Goal: Entertainment & Leisure: Consume media (video, audio)

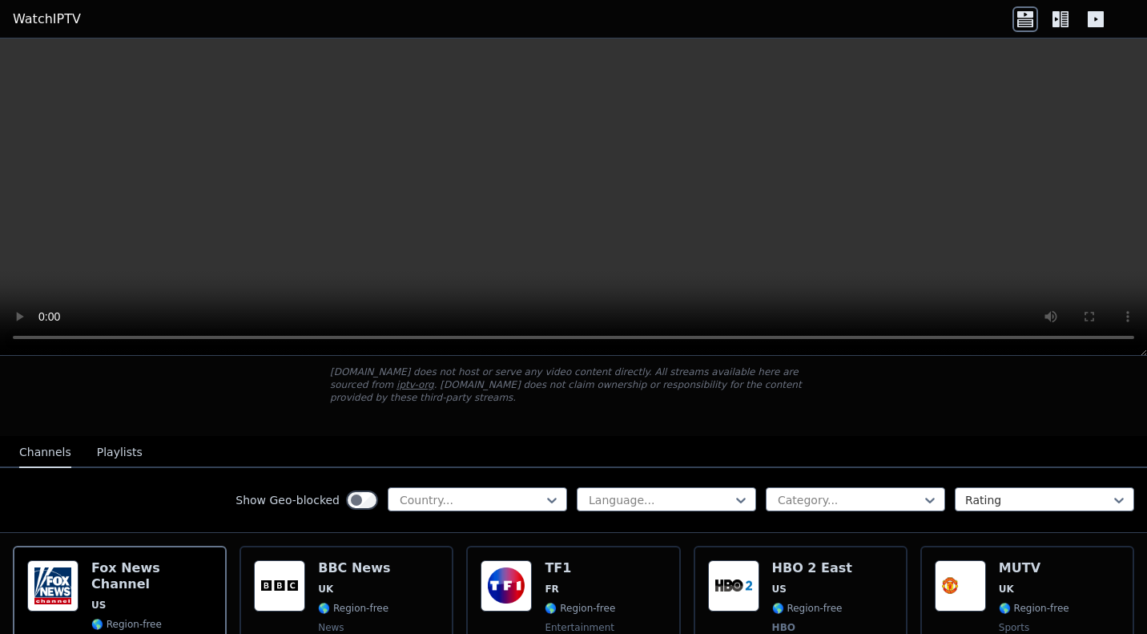
scroll to position [155, 0]
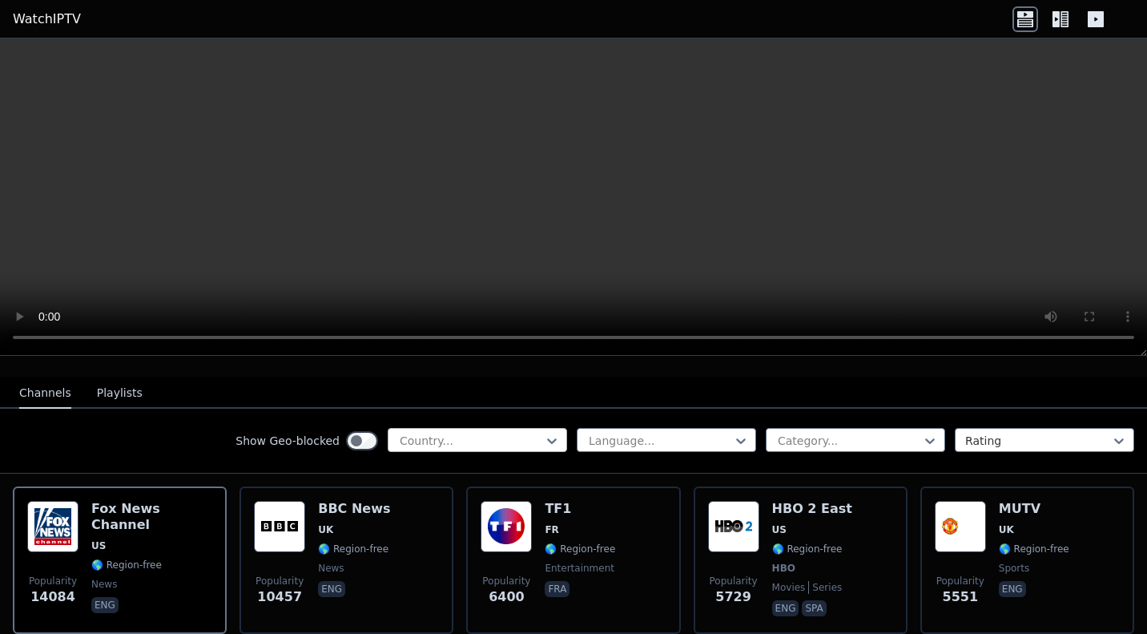
click at [476, 441] on div at bounding box center [471, 441] width 146 height 16
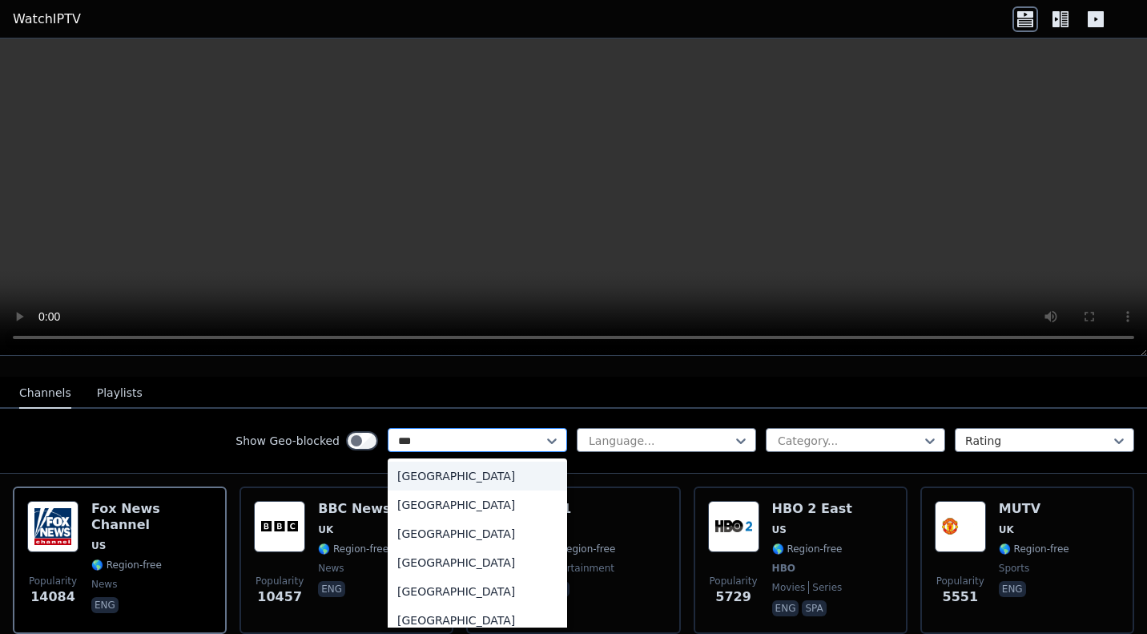
type input "****"
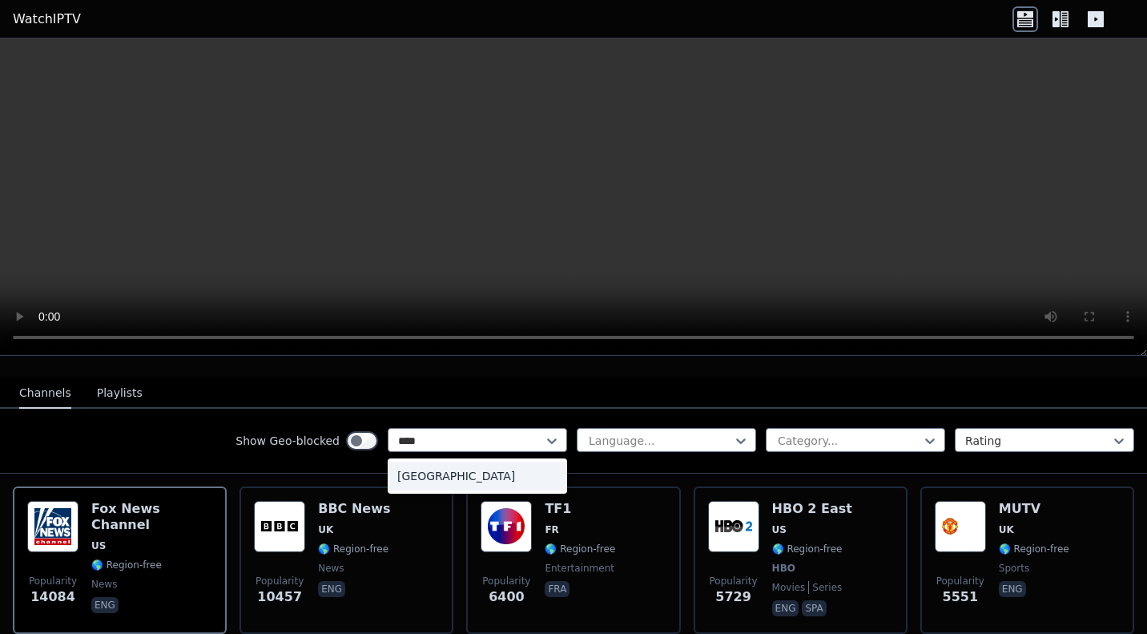
click at [436, 475] on div "[GEOGRAPHIC_DATA]" at bounding box center [477, 475] width 179 height 29
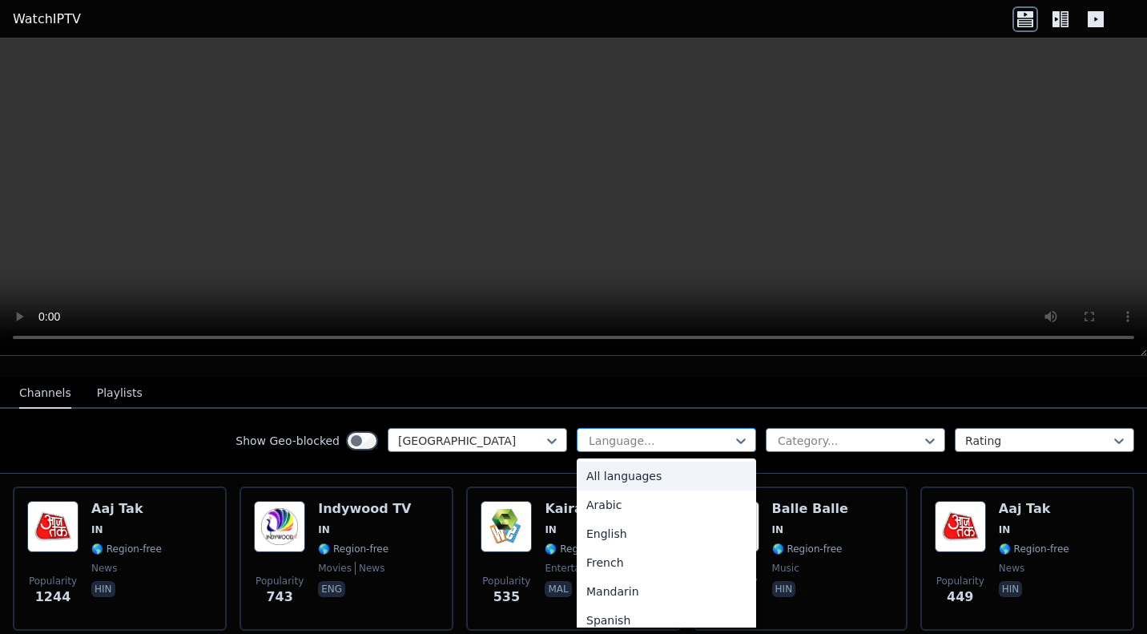
click at [683, 429] on div "Language..." at bounding box center [666, 440] width 179 height 24
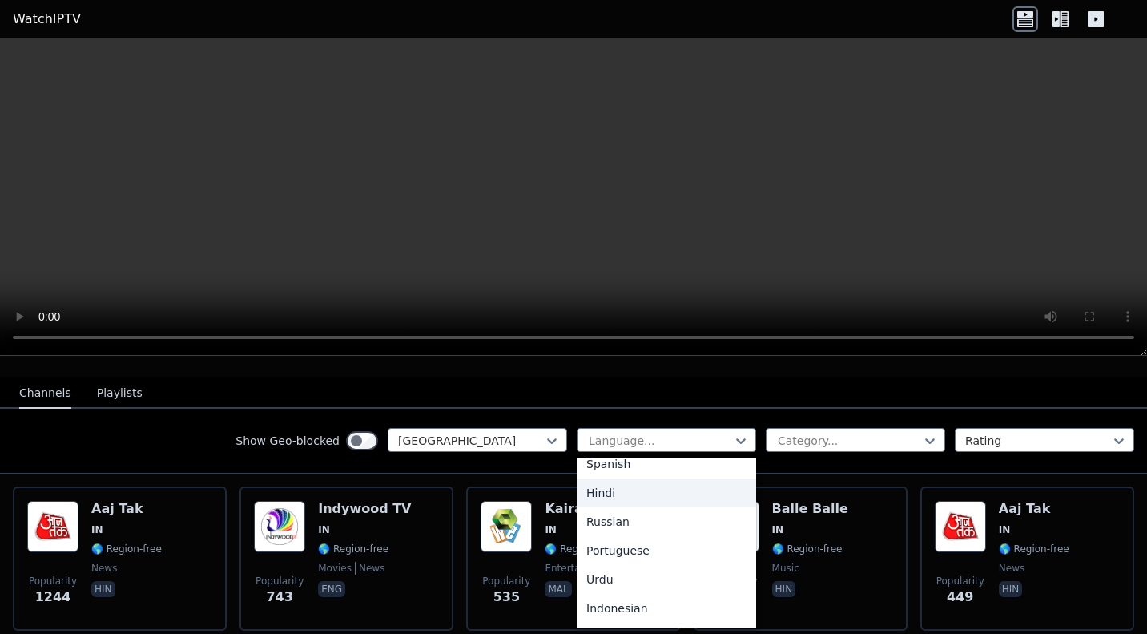
click at [613, 491] on div "Hindi" at bounding box center [666, 492] width 179 height 29
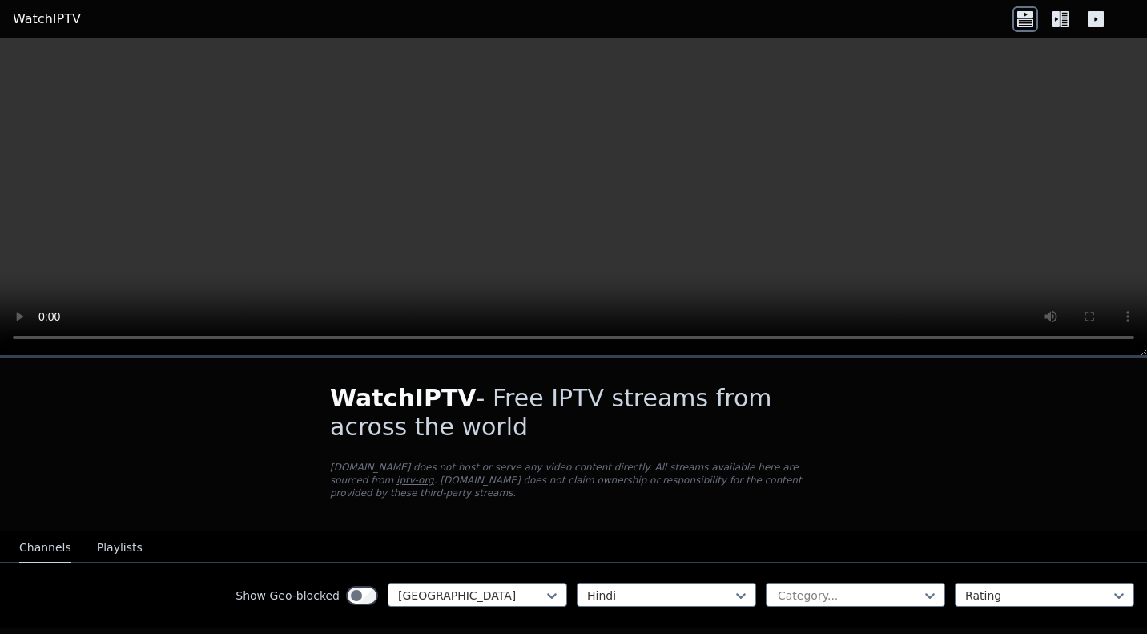
click at [120, 540] on button "Playlists" at bounding box center [120, 548] width 46 height 30
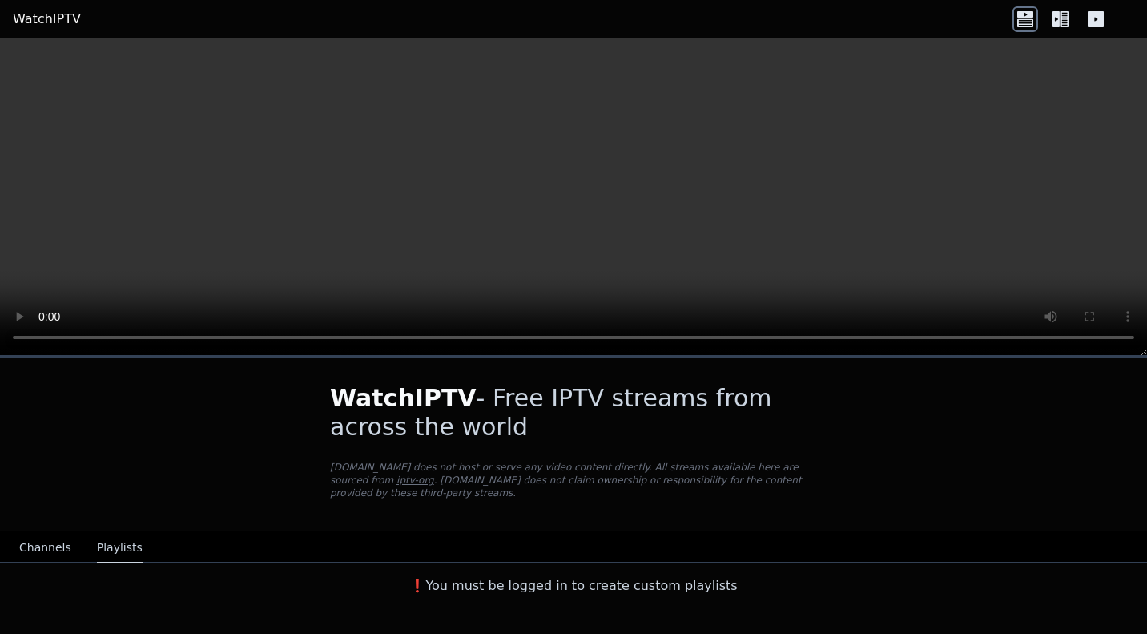
click at [24, 534] on button "Channels" at bounding box center [45, 548] width 52 height 30
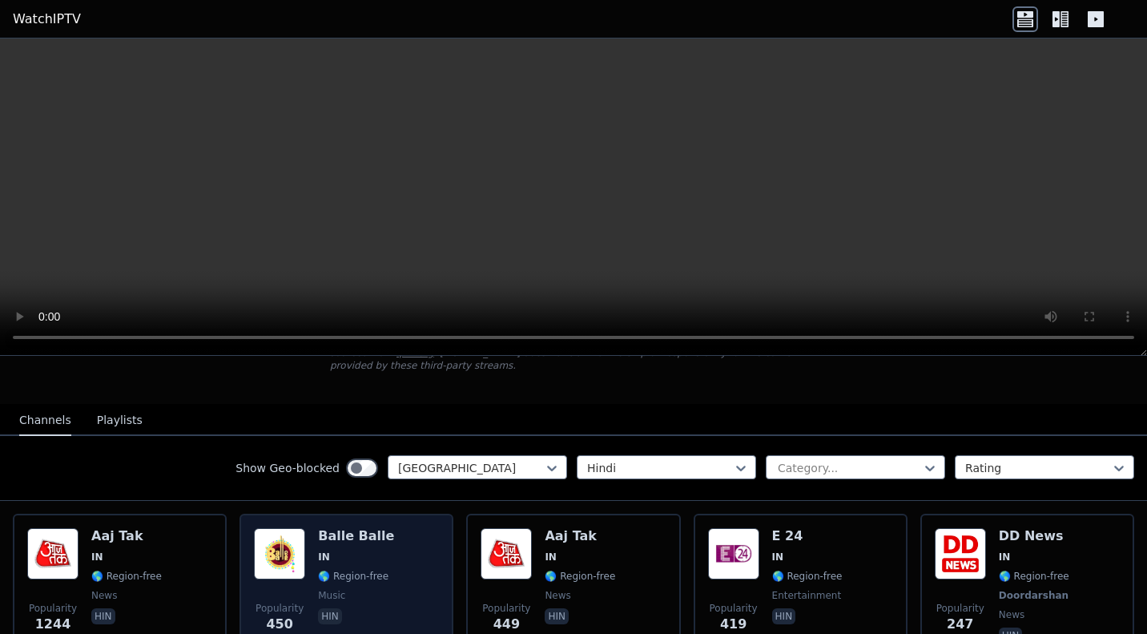
scroll to position [147, 0]
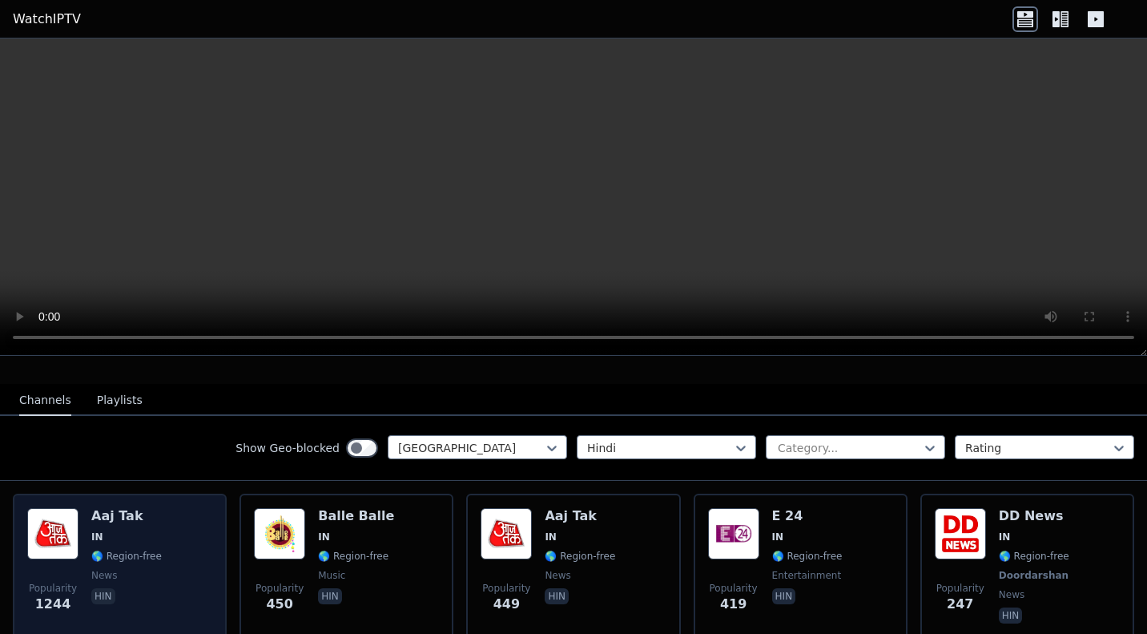
click at [160, 537] on div "Popularity 1244 Aaj Tak IN 🌎 Region-free news hin" at bounding box center [119, 567] width 185 height 119
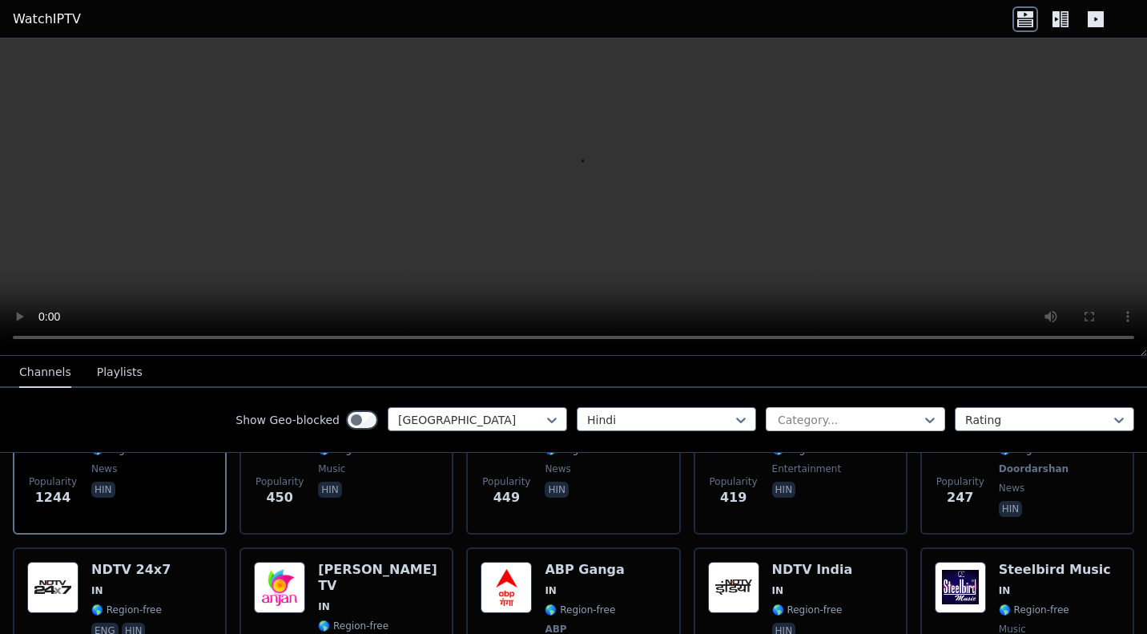
scroll to position [268, 0]
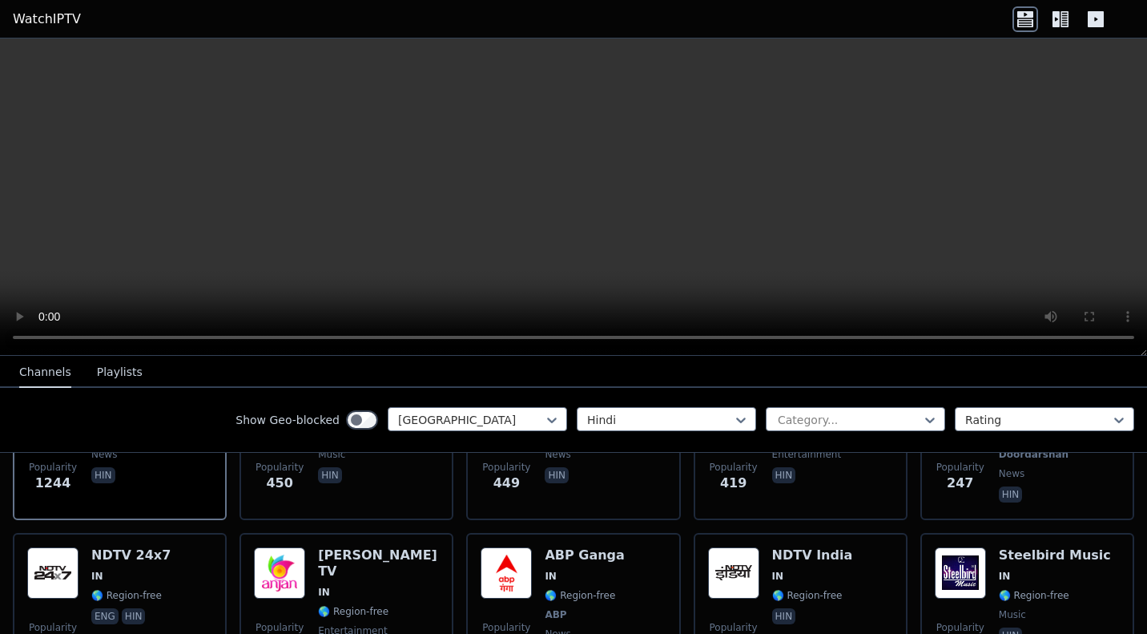
click at [204, 208] on video at bounding box center [573, 196] width 1147 height 317
click at [1059, 14] on icon at bounding box center [1061, 19] width 26 height 26
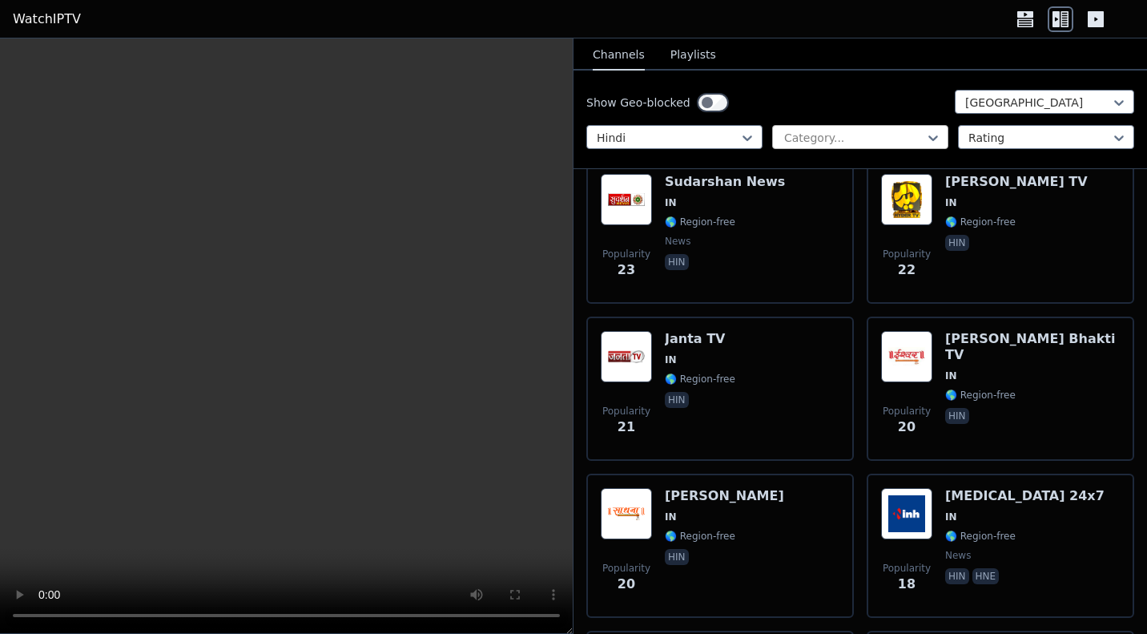
scroll to position [3406, 0]
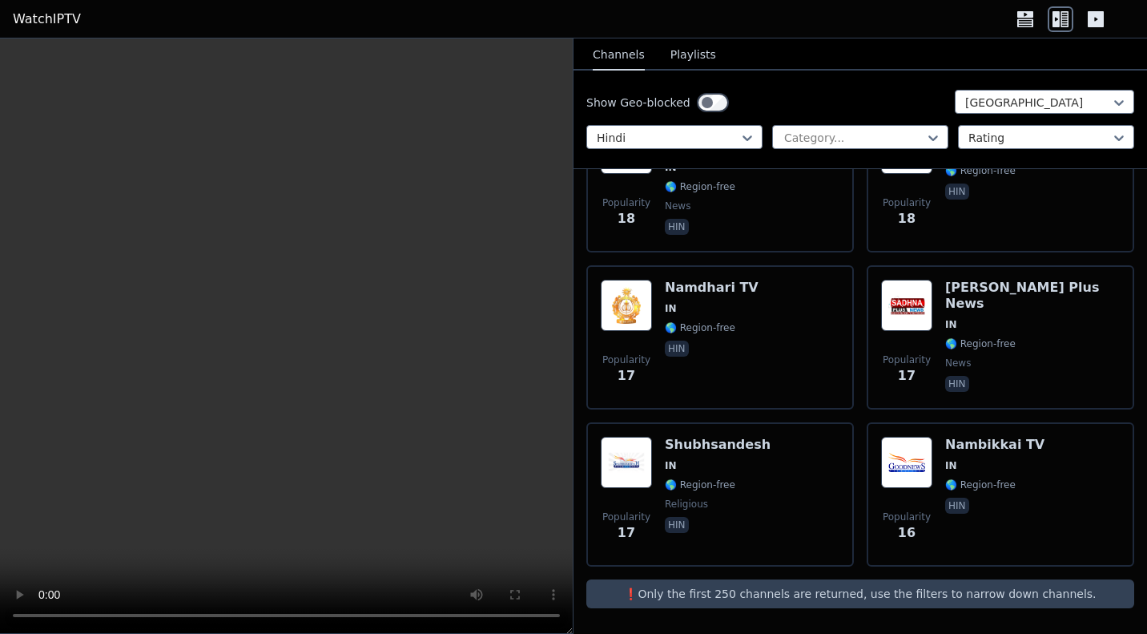
click at [752, 592] on p "❗️Only the first 250 channels are returned, use the filters to narrow down chan…" at bounding box center [860, 594] width 535 height 16
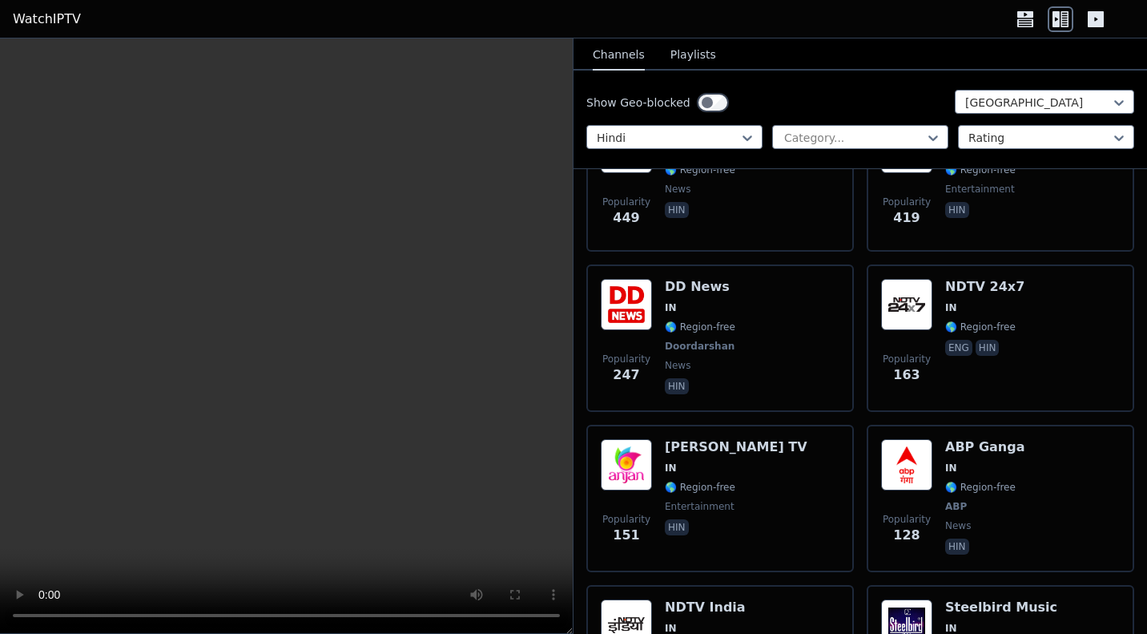
scroll to position [0, 0]
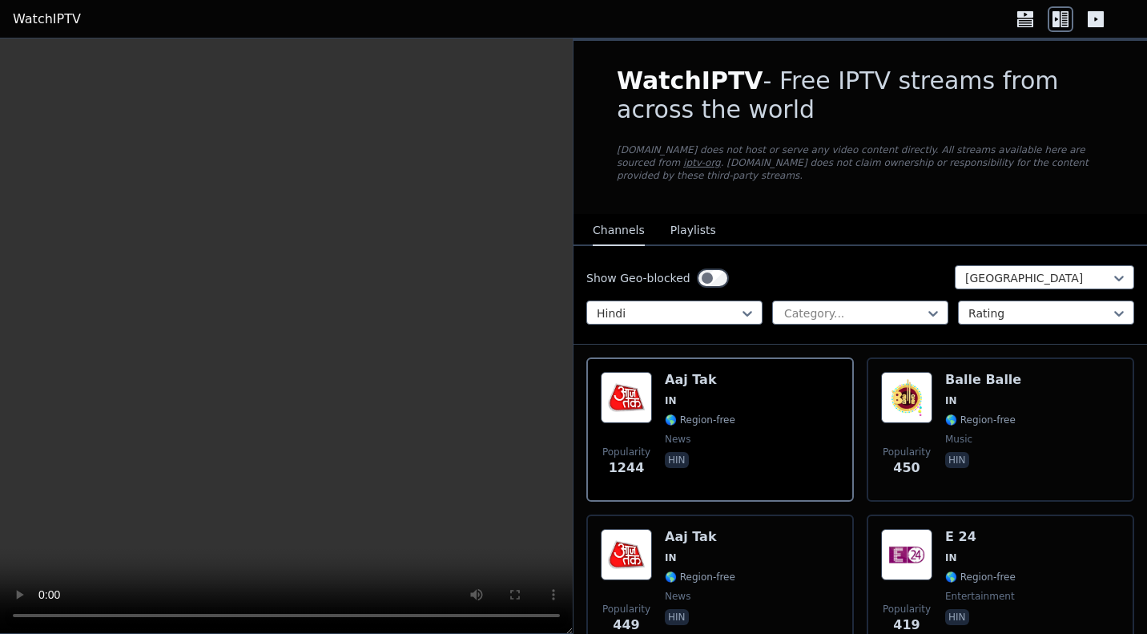
click at [711, 231] on div "Channels Playlists" at bounding box center [654, 231] width 149 height 30
click at [721, 298] on div "Show Geo-blocked India Hindi Category... Rating" at bounding box center [861, 295] width 574 height 99
click at [808, 305] on div at bounding box center [854, 313] width 143 height 16
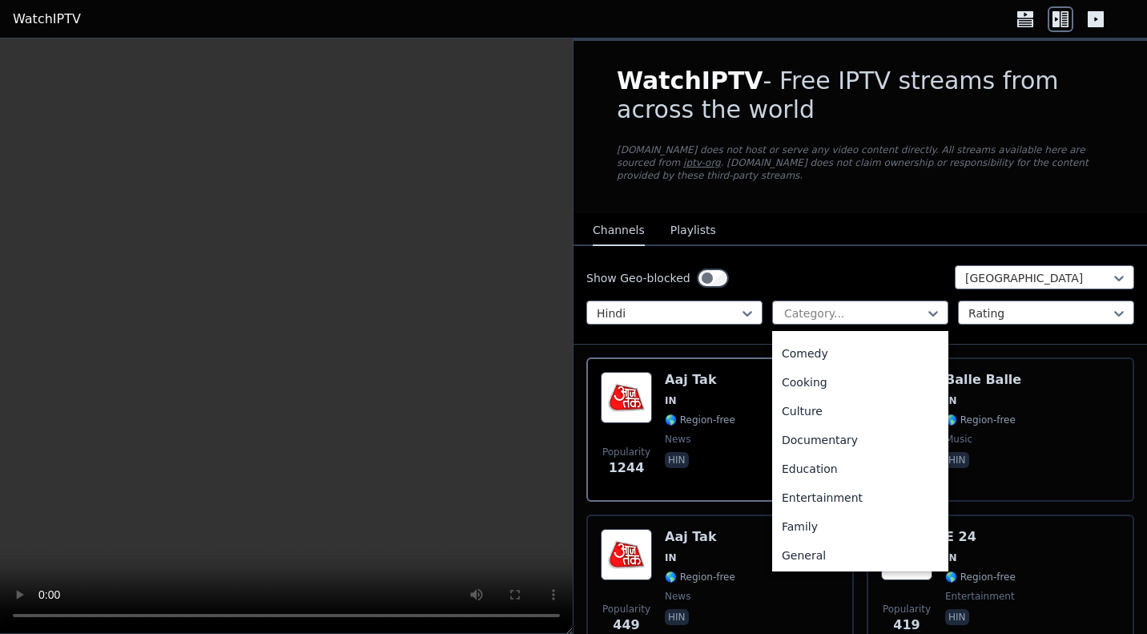
scroll to position [170, 0]
click at [804, 472] on div "Entertainment" at bounding box center [860, 467] width 176 height 29
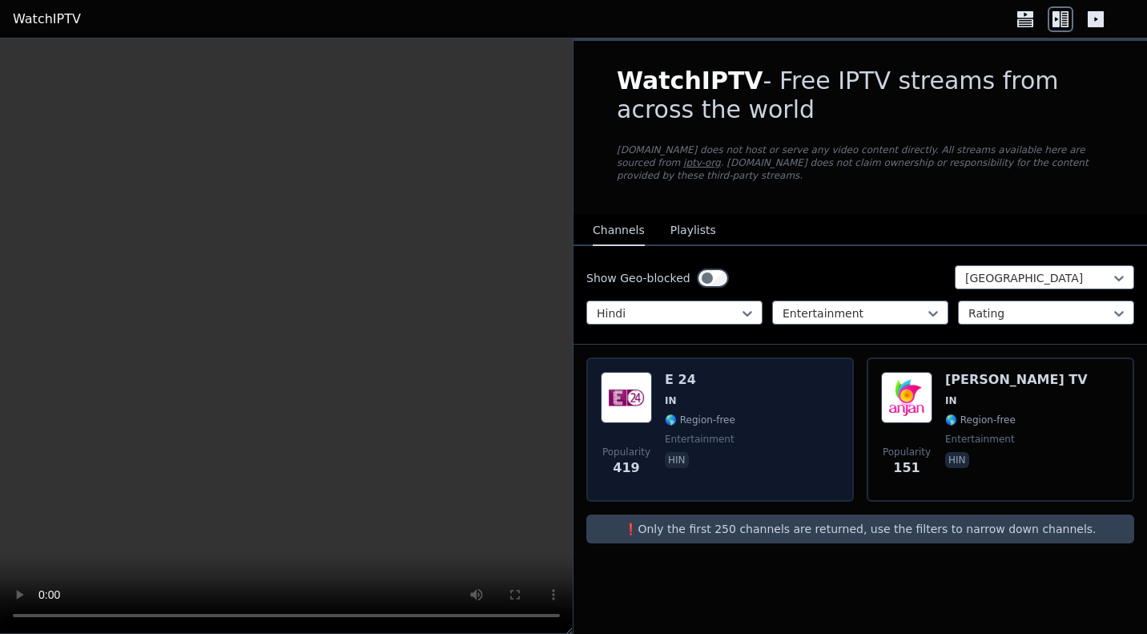
click at [751, 425] on div "Popularity 419 E 24 IN 🌎 Region-free entertainment hin" at bounding box center [720, 429] width 239 height 115
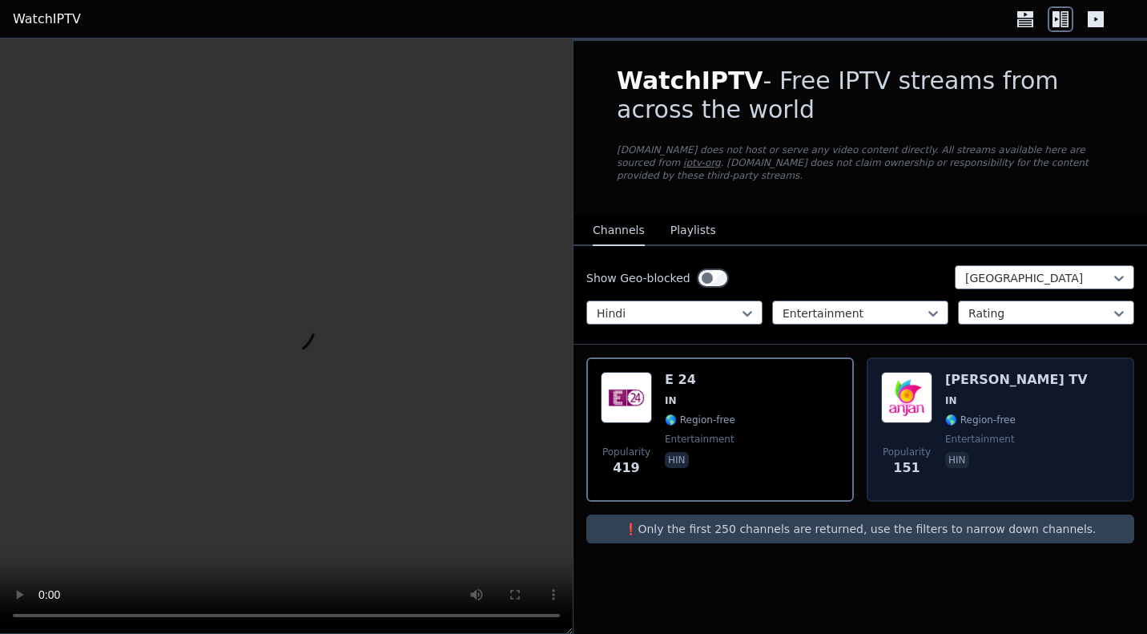
click at [899, 430] on div "Popularity 151" at bounding box center [906, 429] width 51 height 115
